Goal: Information Seeking & Learning: Learn about a topic

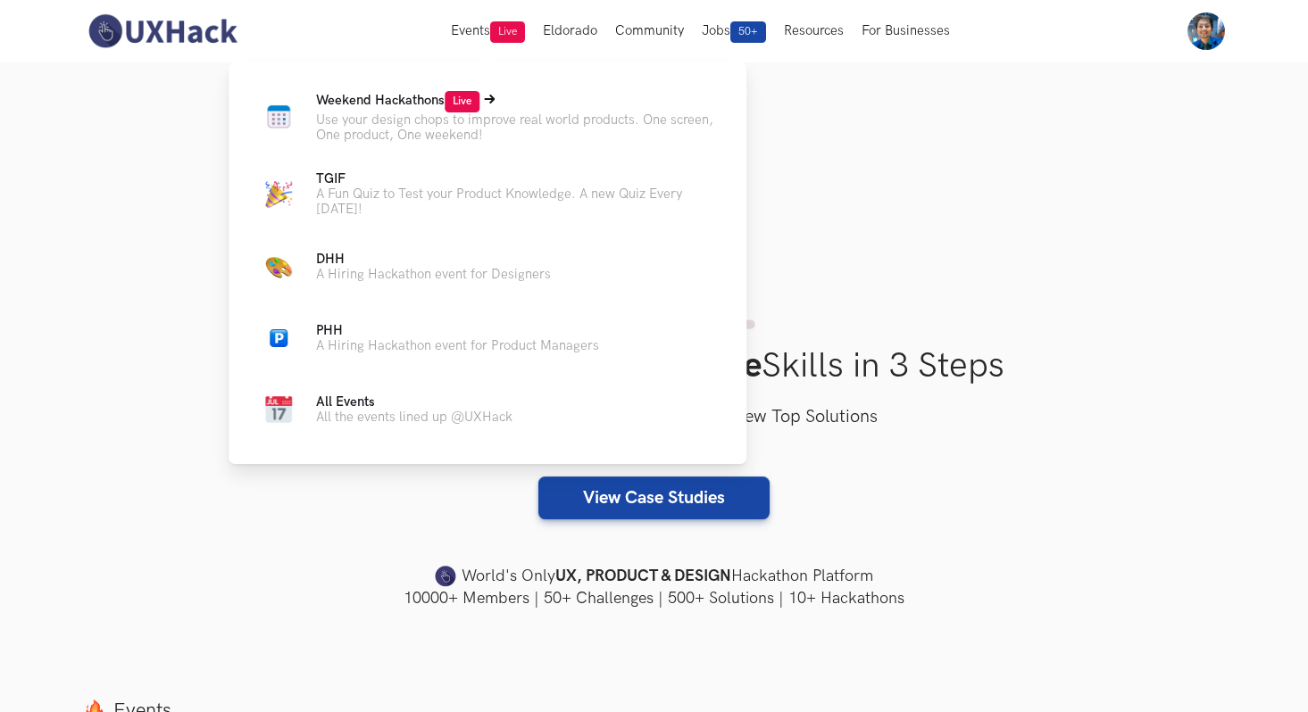
click at [439, 98] on span "Weekend Hackathons Live" at bounding box center [397, 100] width 163 height 15
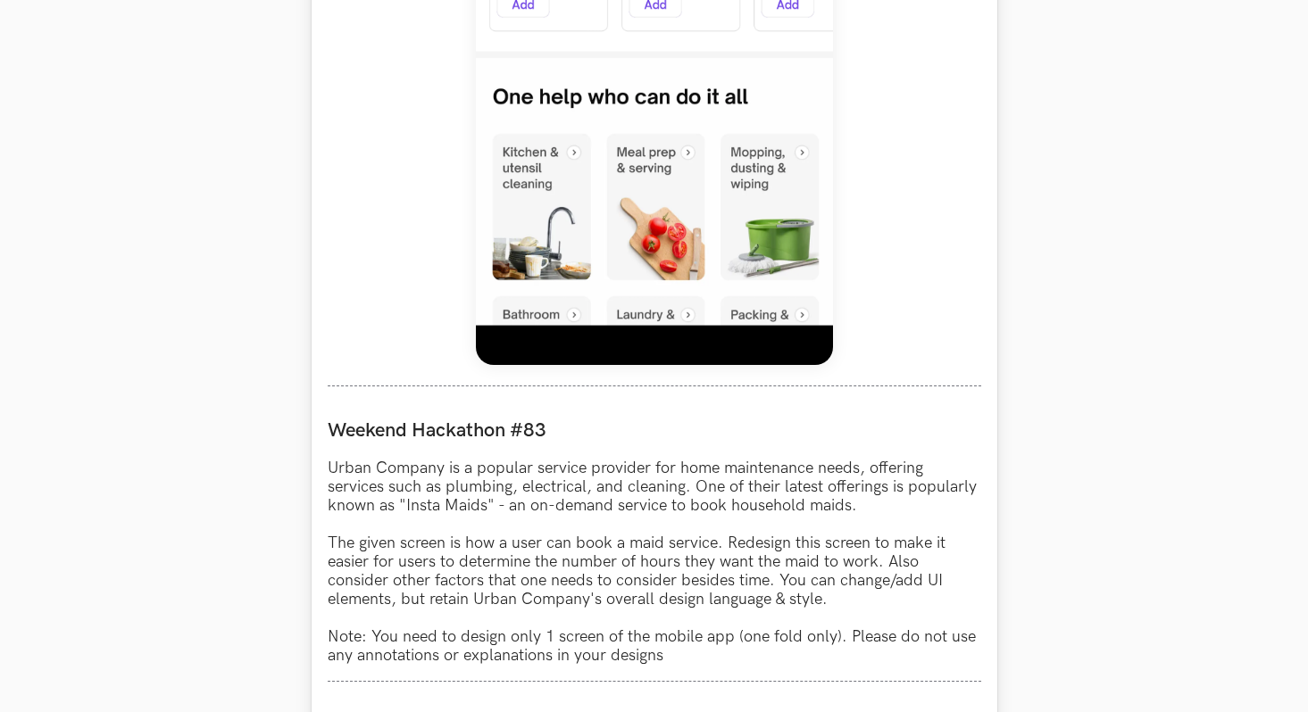
scroll to position [1252, 0]
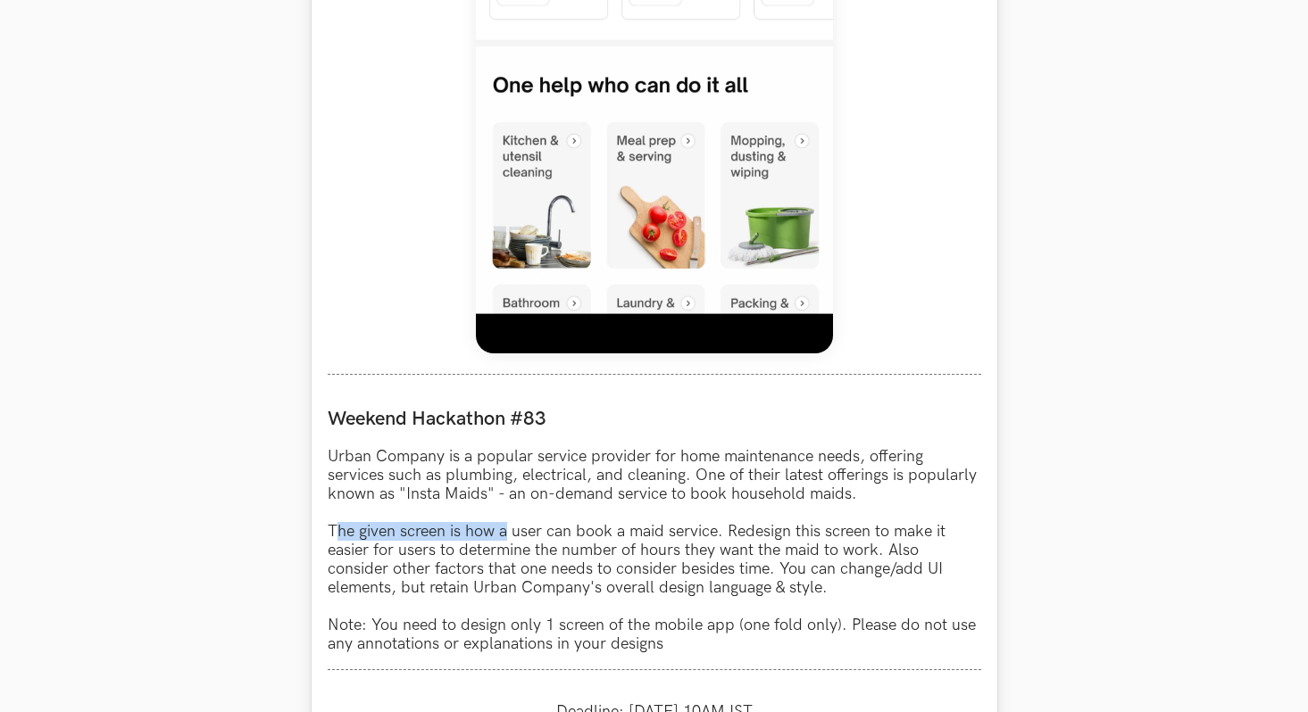
drag, startPoint x: 335, startPoint y: 531, endPoint x: 508, endPoint y: 532, distance: 173.2
click at [509, 532] on p "Urban Company is a popular service provider for home maintenance needs, offerin…" at bounding box center [654, 550] width 653 height 206
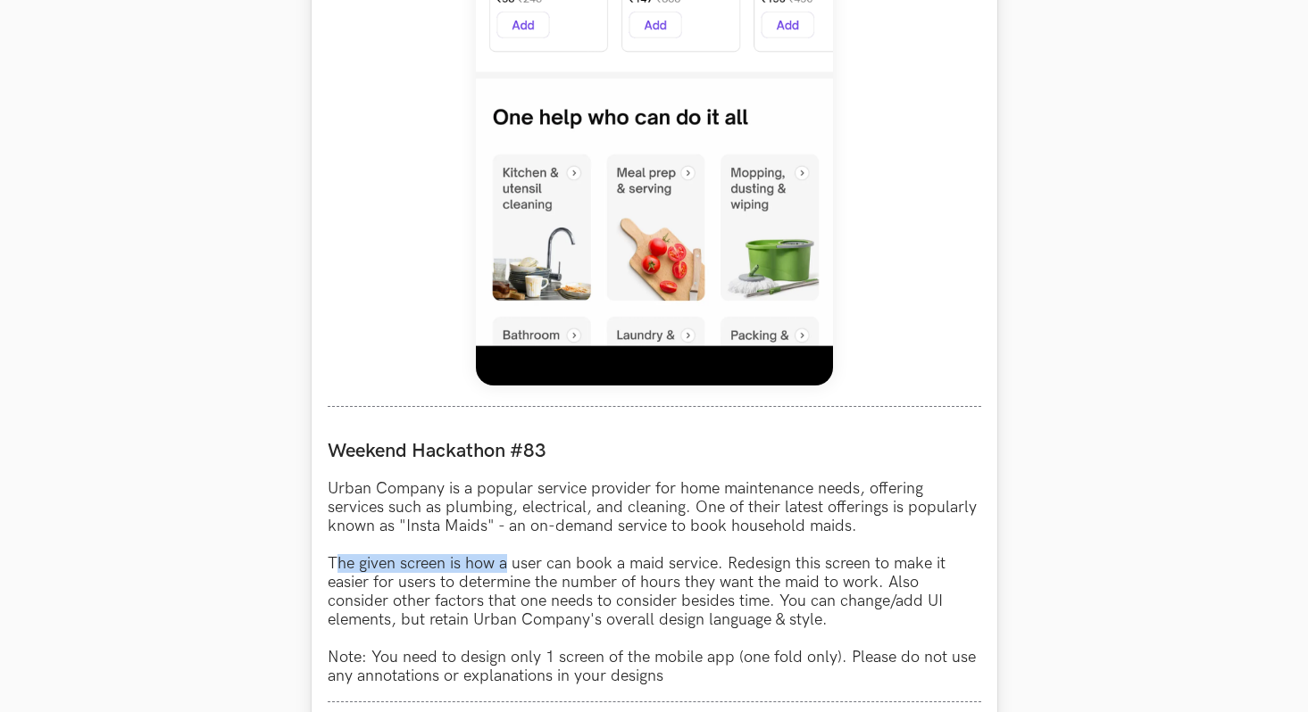
scroll to position [1226, 0]
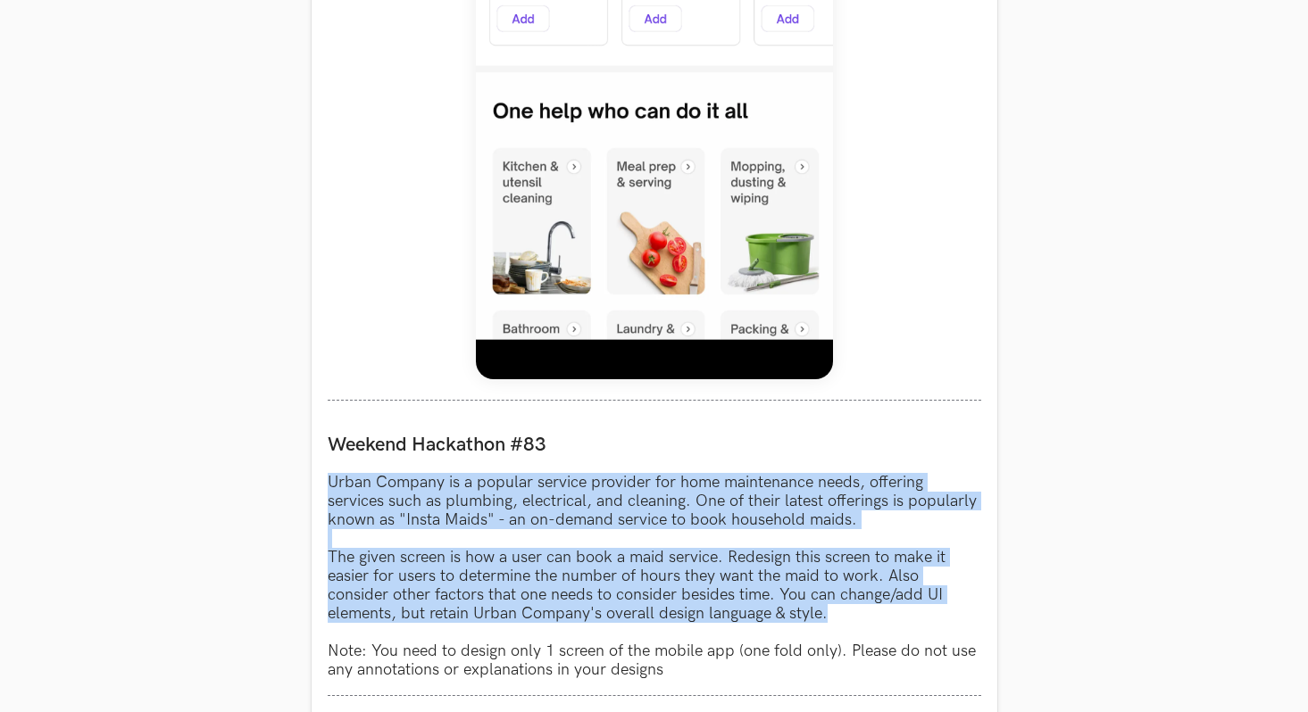
drag, startPoint x: 827, startPoint y: 619, endPoint x: 299, endPoint y: 481, distance: 546.0
click at [299, 481] on section "Weekend Hackathons One screen, one product, one weekend Use your design chops t…" at bounding box center [654, 285] width 1308 height 2899
copy p "Urban Company is a popular service provider for home maintenance needs, offerin…"
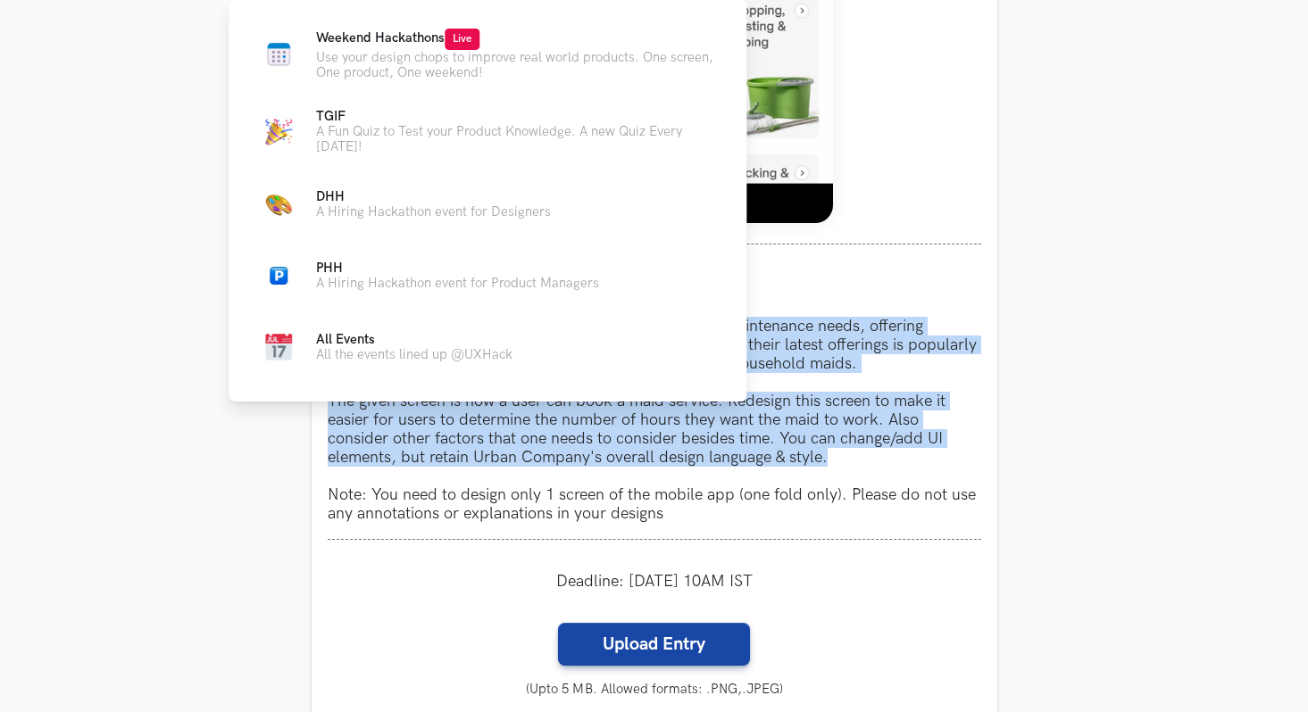
scroll to position [1387, 0]
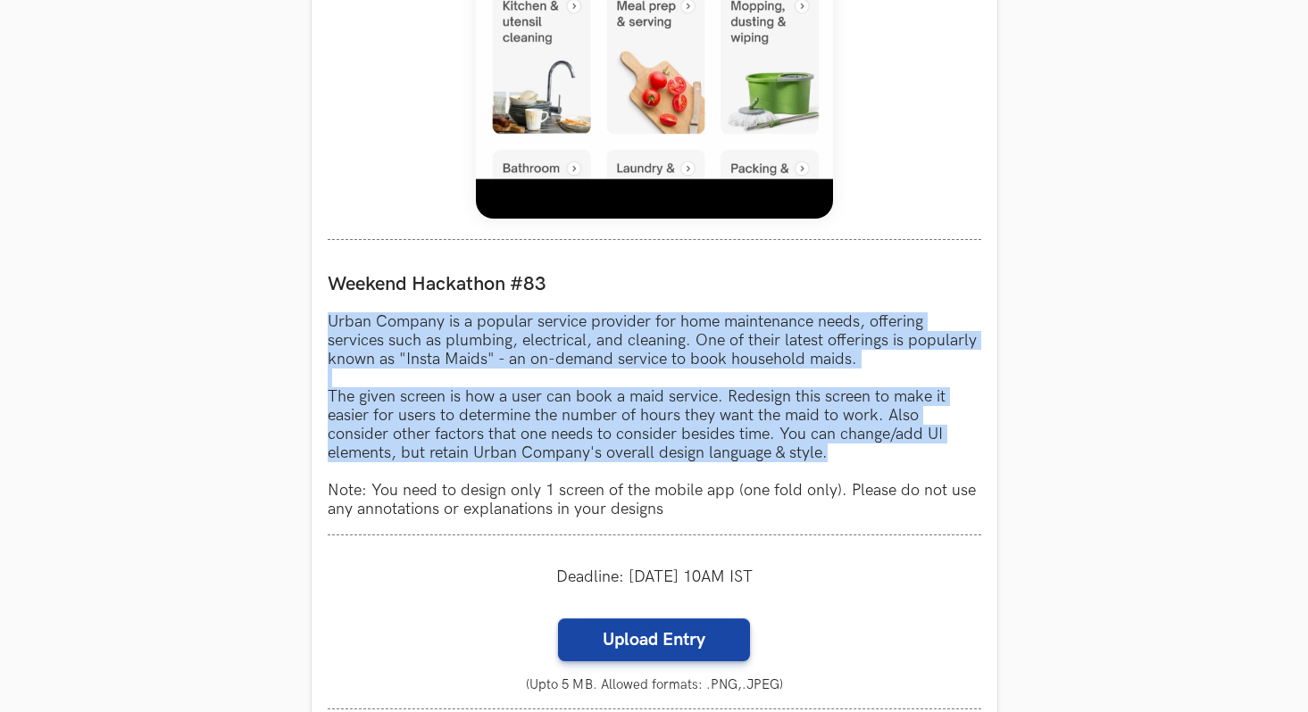
copy p "Urban Company is a popular service provider for home maintenance needs, offerin…"
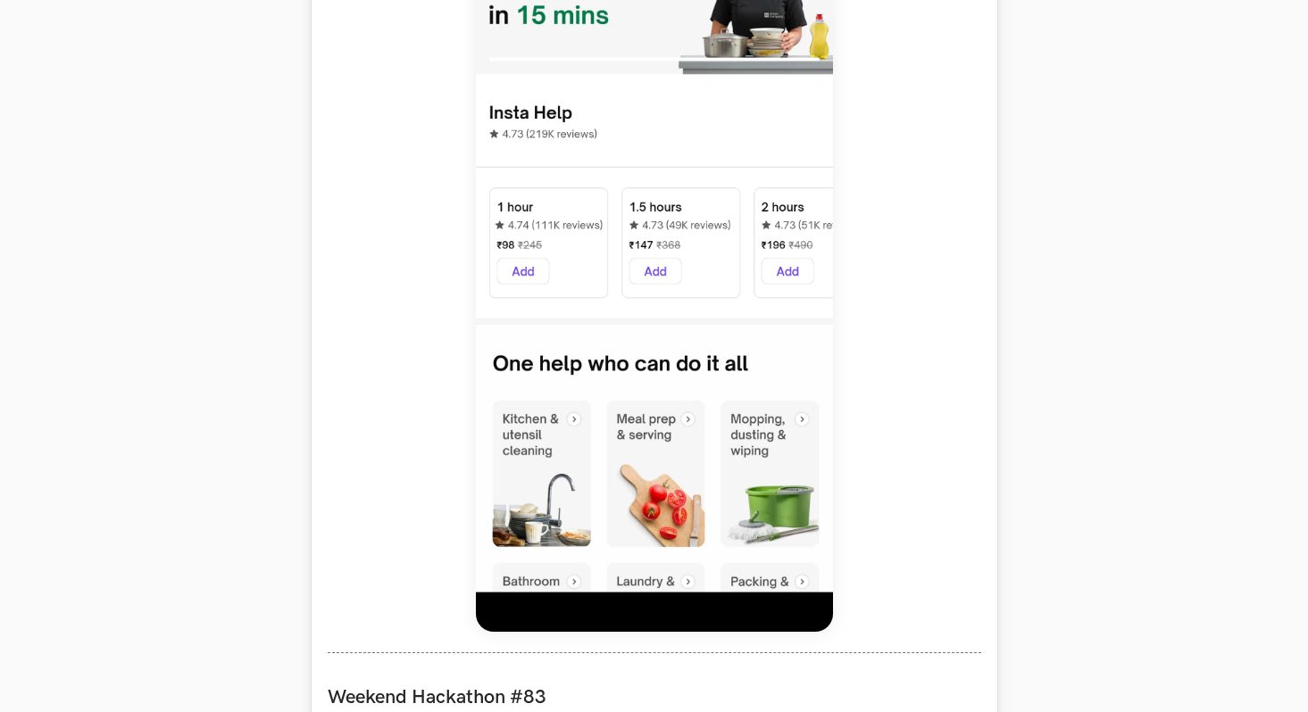
scroll to position [977, 0]
